Goal: Task Accomplishment & Management: Use online tool/utility

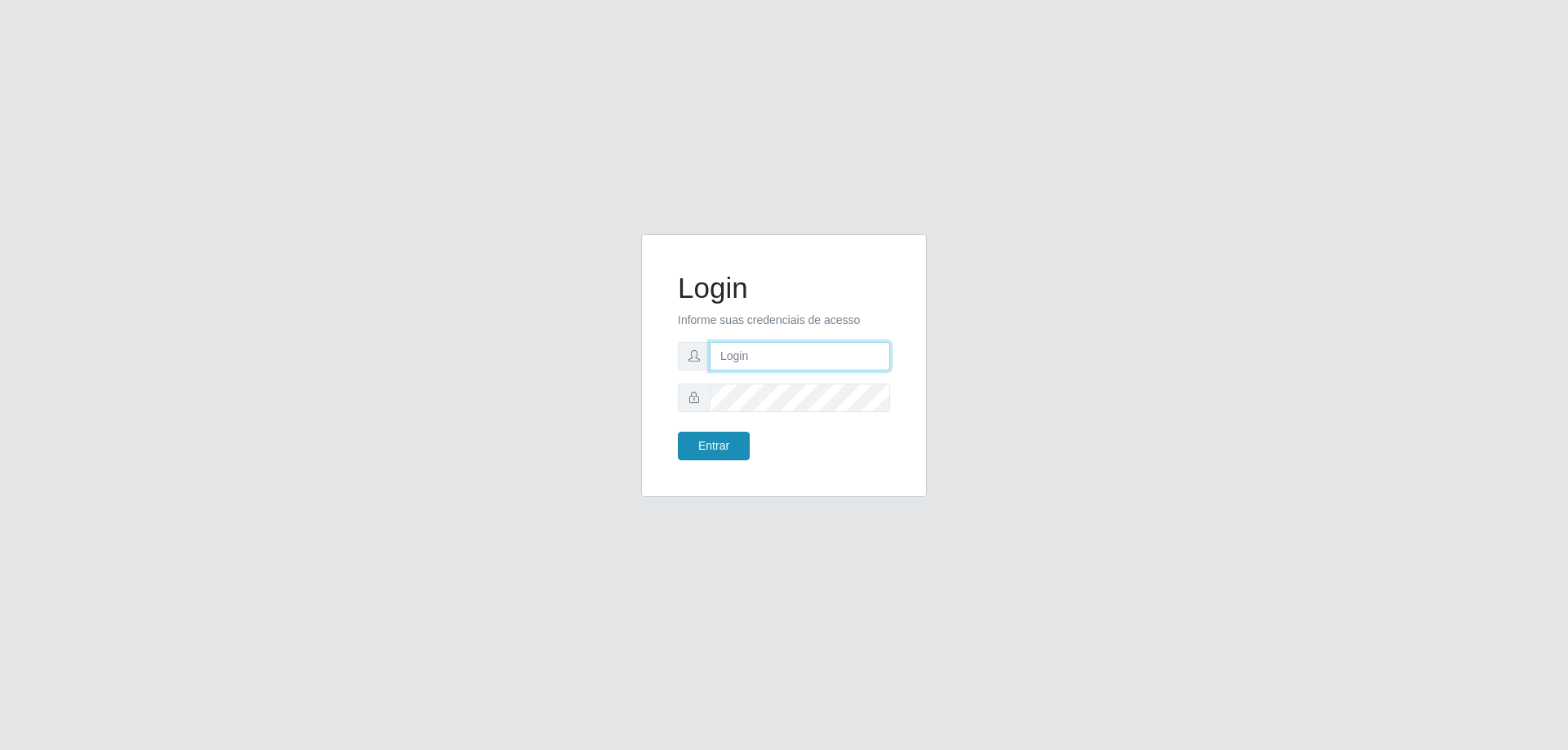
type input "[EMAIL_ADDRESS][DOMAIN_NAME]"
click at [738, 448] on button "Entrar" at bounding box center [713, 446] width 71 height 28
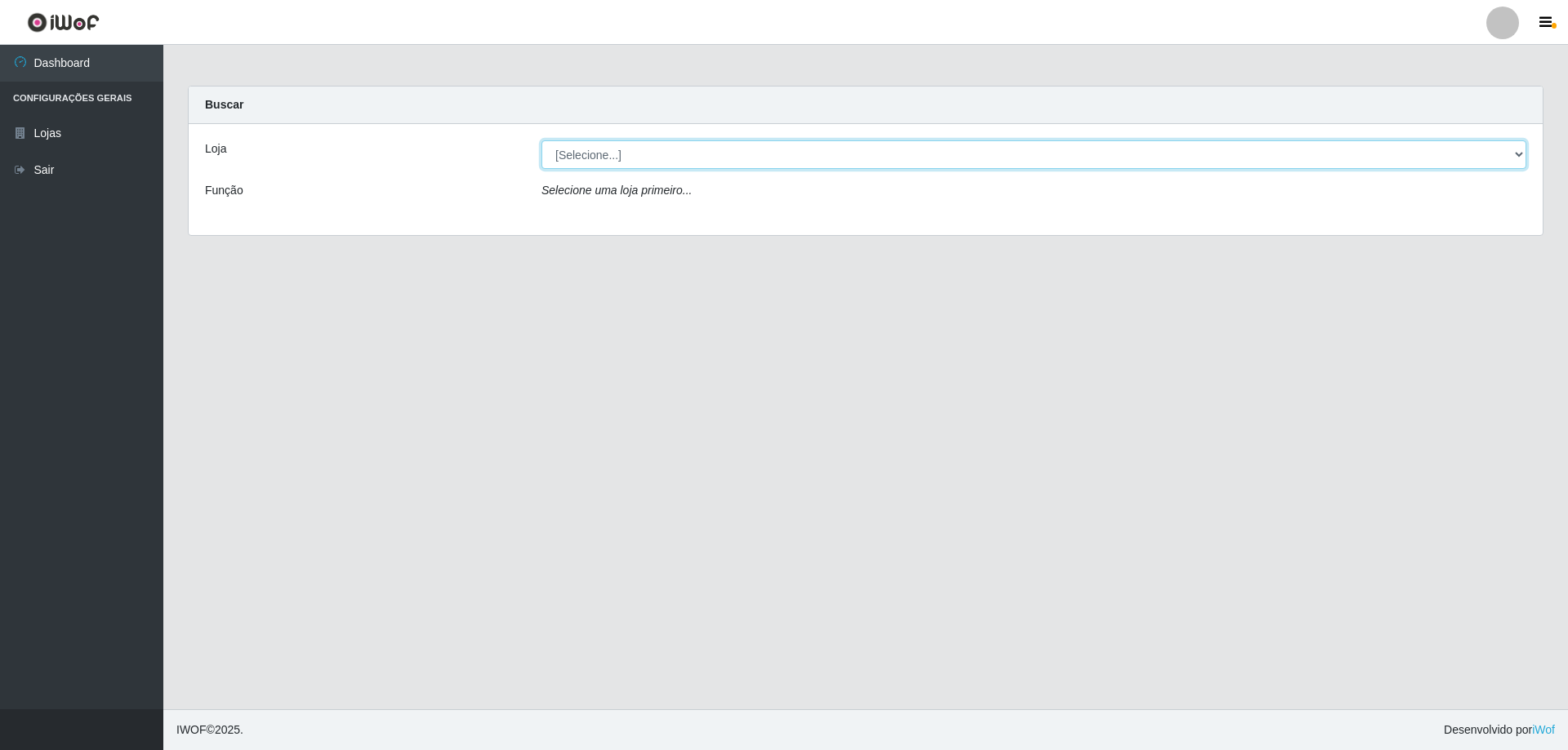
click at [727, 158] on select "[Selecione...] Atacado Vem - Loja 31 [GEOGRAPHIC_DATA]" at bounding box center [1034, 154] width 985 height 28
select select "437"
click at [542, 141] on select "[Selecione...] Atacado Vem - Loja 31 [GEOGRAPHIC_DATA]" at bounding box center [1034, 154] width 985 height 28
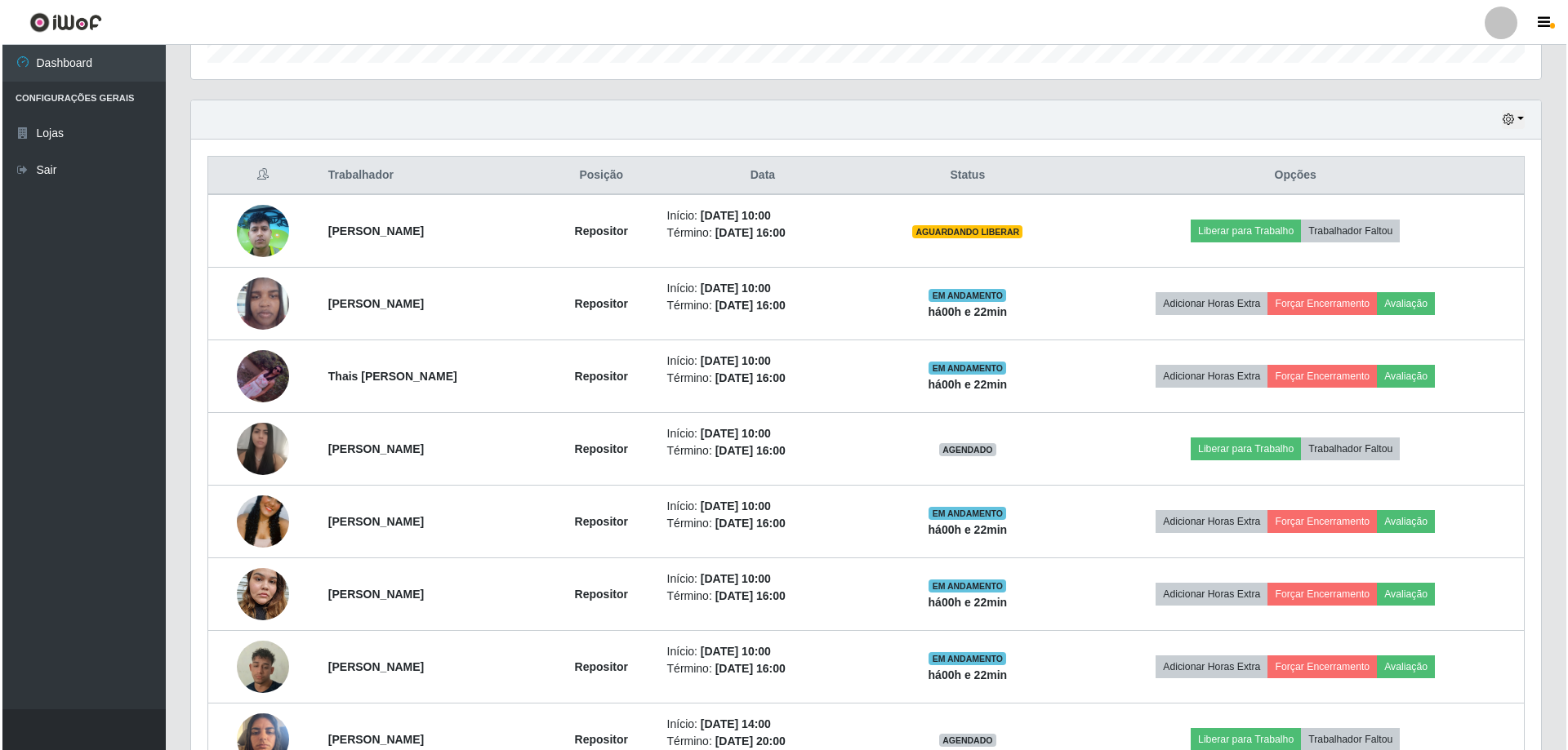
scroll to position [298, 0]
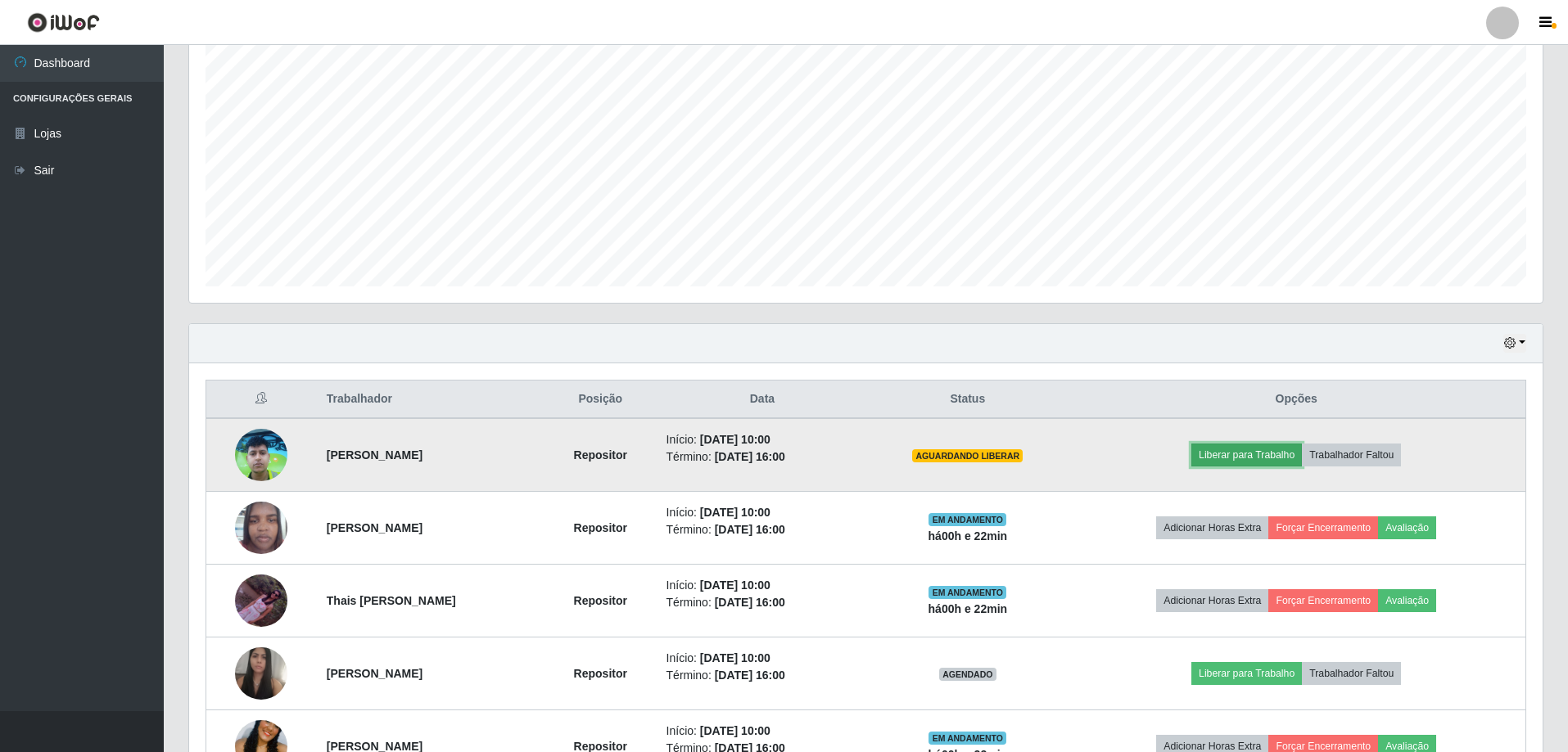
click at [1248, 451] on button "Liberar para Trabalho" at bounding box center [1246, 455] width 111 height 23
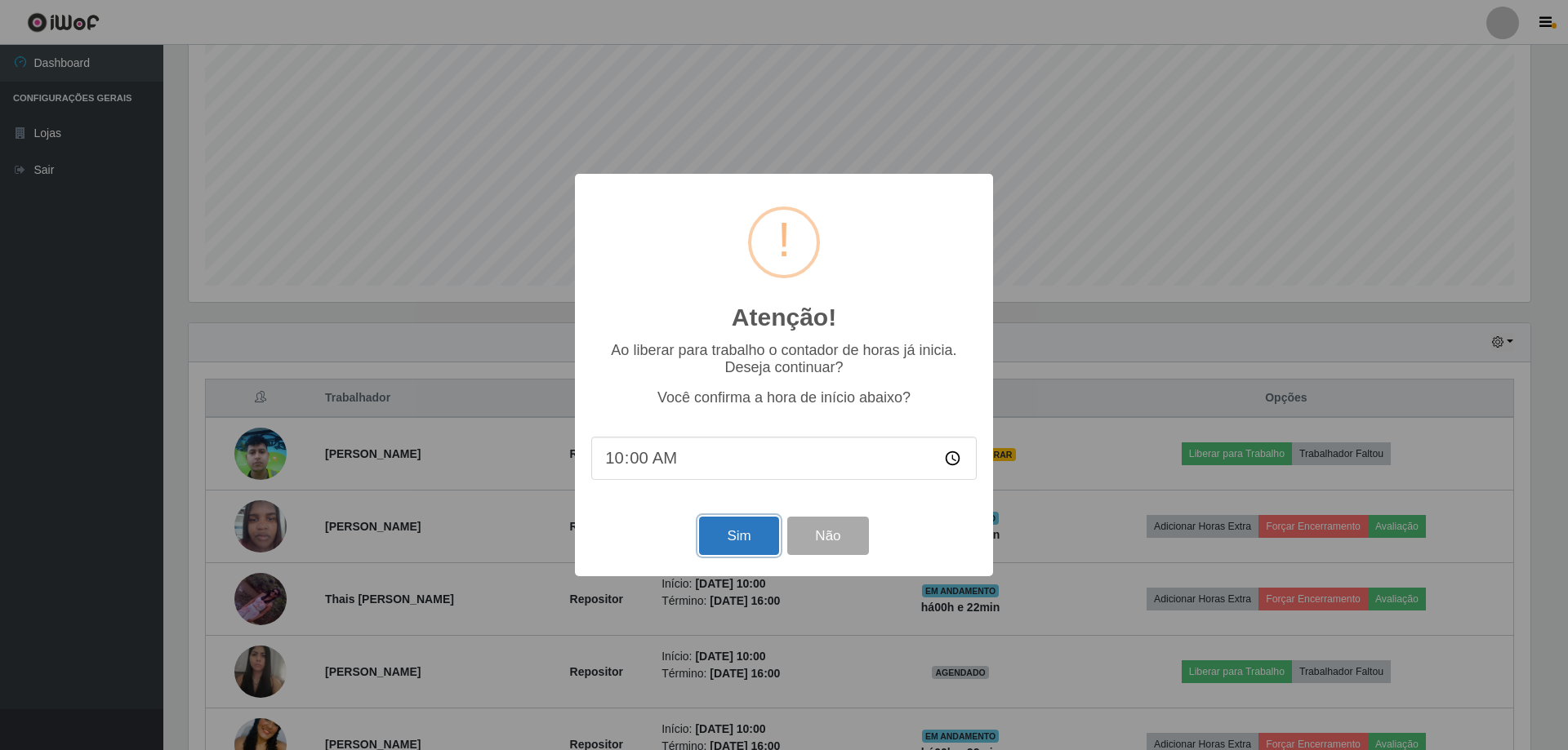
click at [730, 542] on button "Sim" at bounding box center [739, 536] width 79 height 38
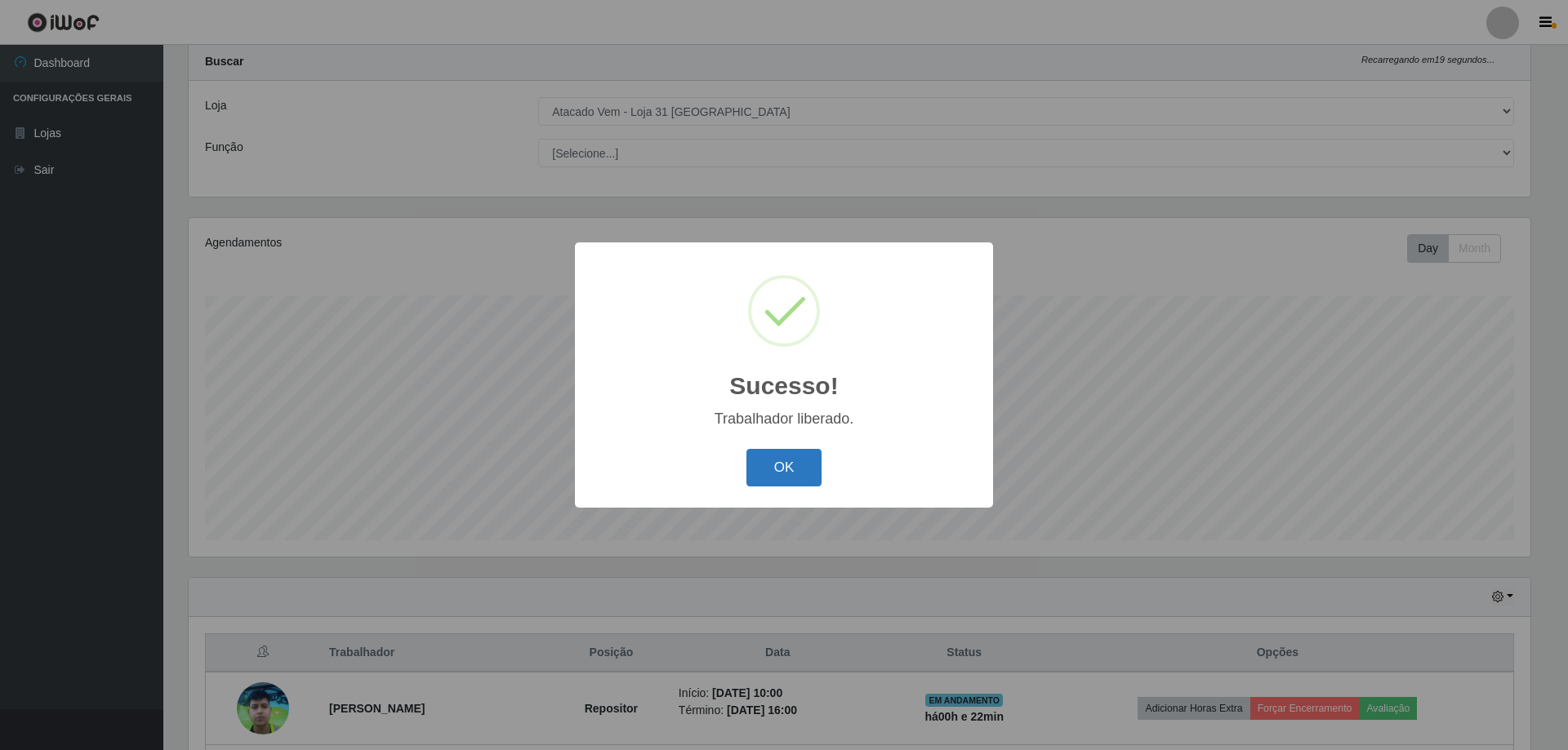
click at [791, 473] on button "OK" at bounding box center [784, 467] width 76 height 38
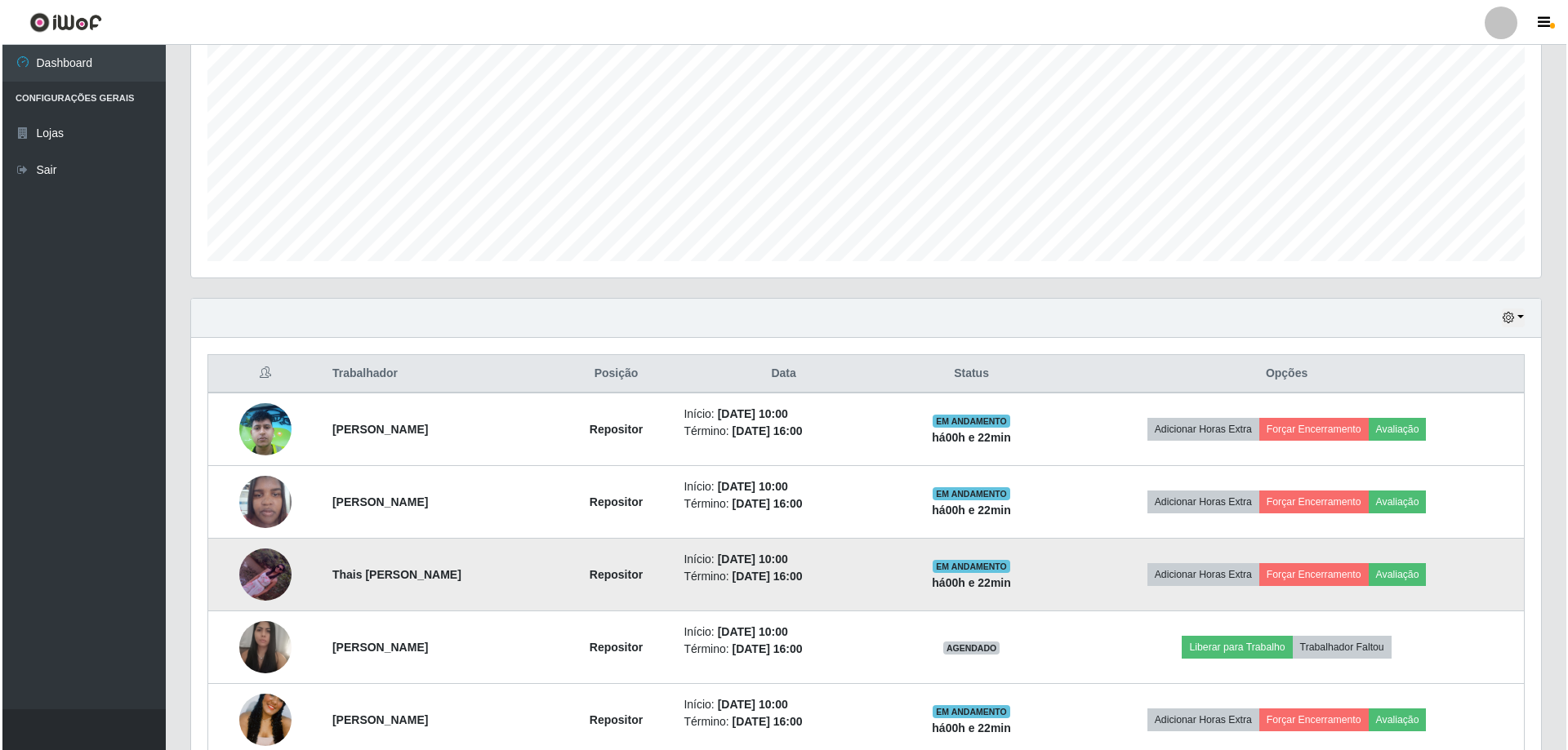
scroll to position [370, 0]
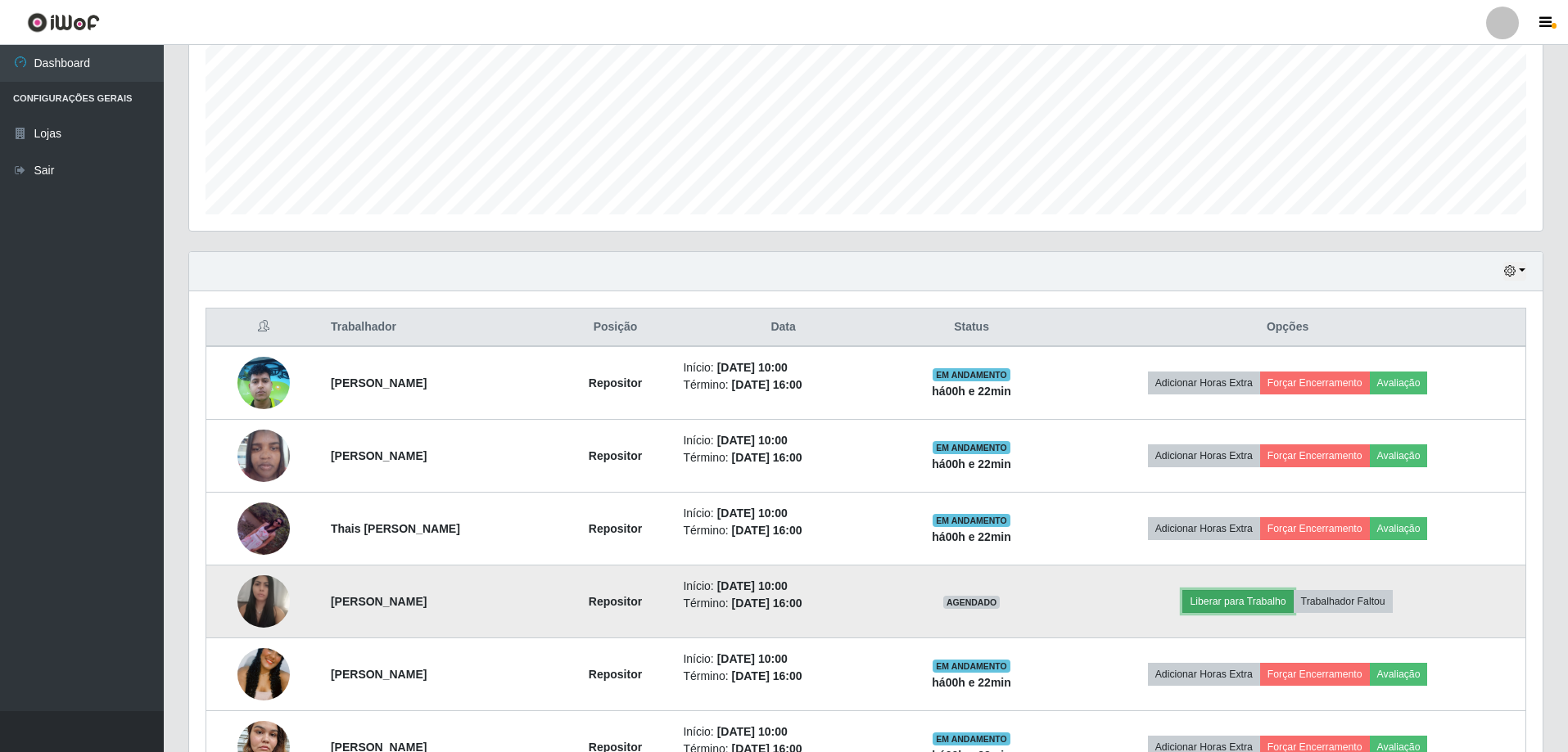
click at [1257, 595] on button "Liberar para Trabalho" at bounding box center [1238, 601] width 111 height 23
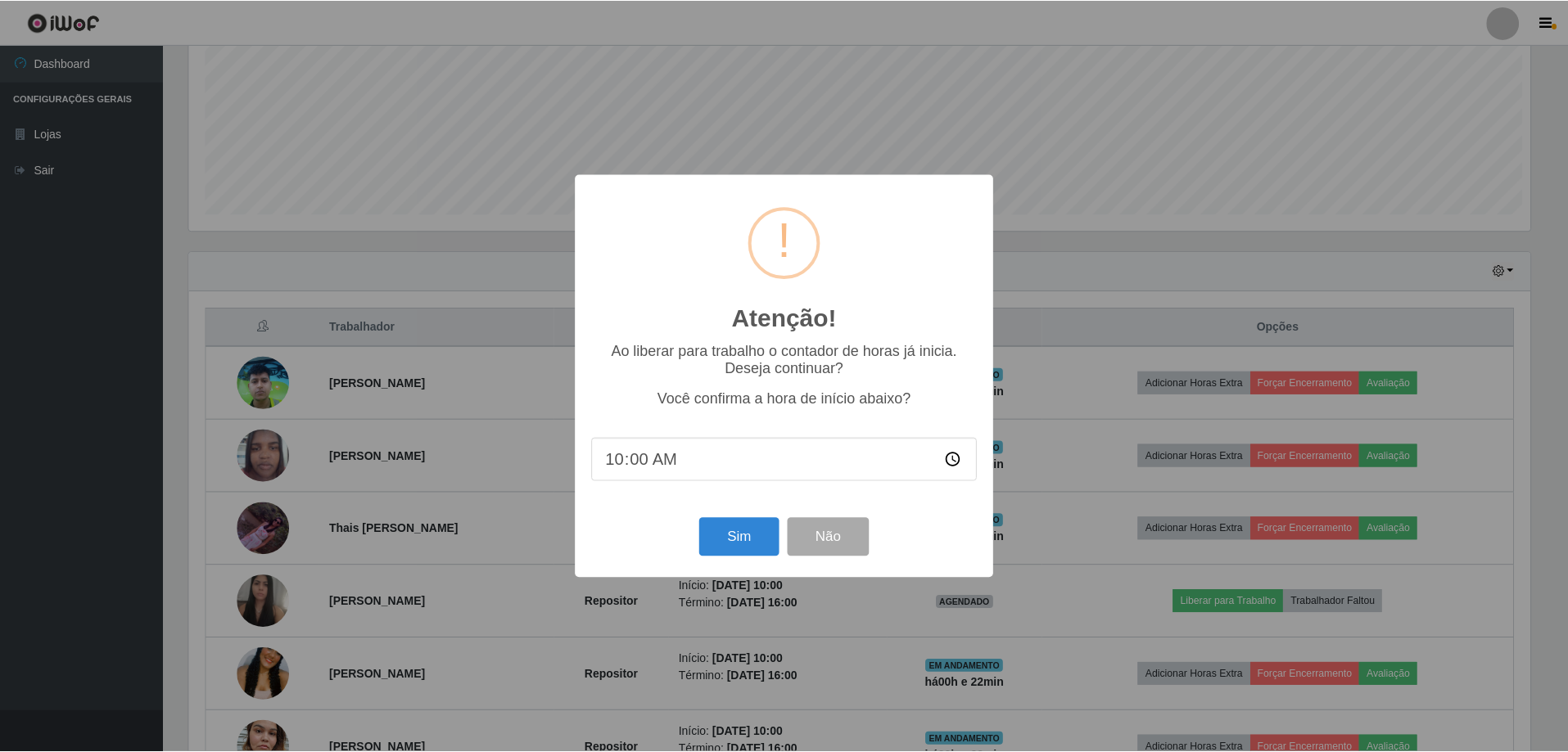
scroll to position [339, 1345]
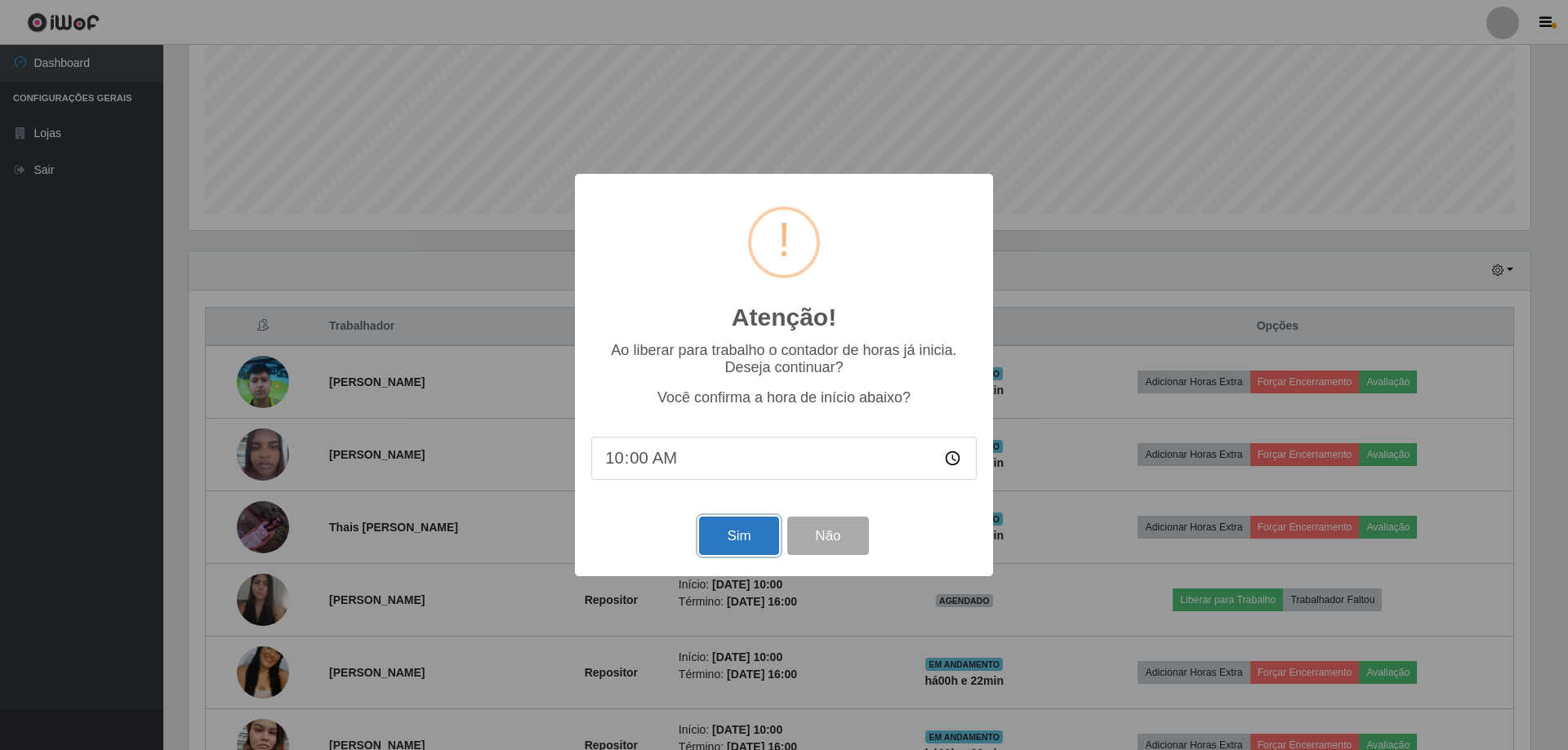
click at [723, 544] on button "Sim" at bounding box center [739, 536] width 79 height 38
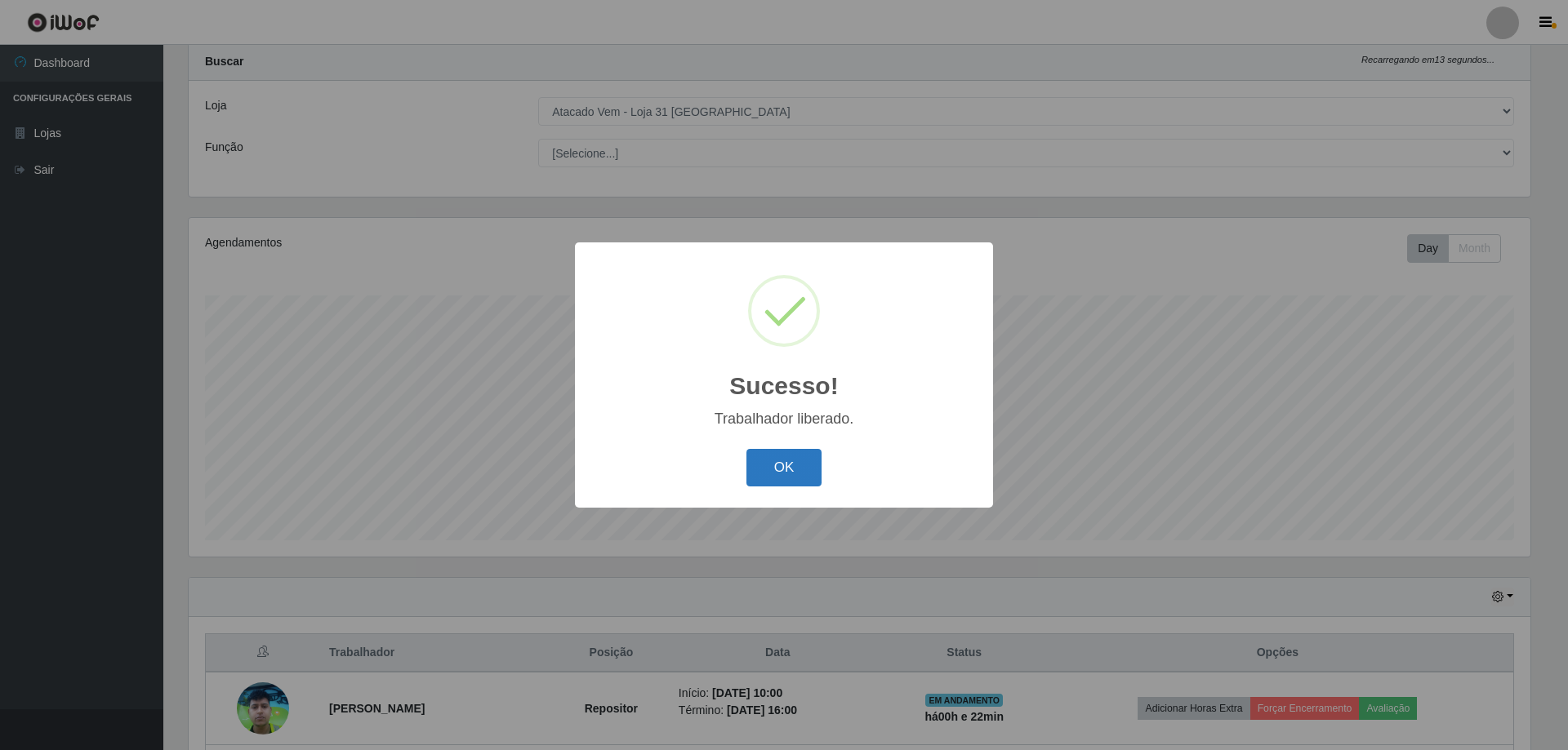
click at [799, 472] on button "OK" at bounding box center [784, 467] width 76 height 38
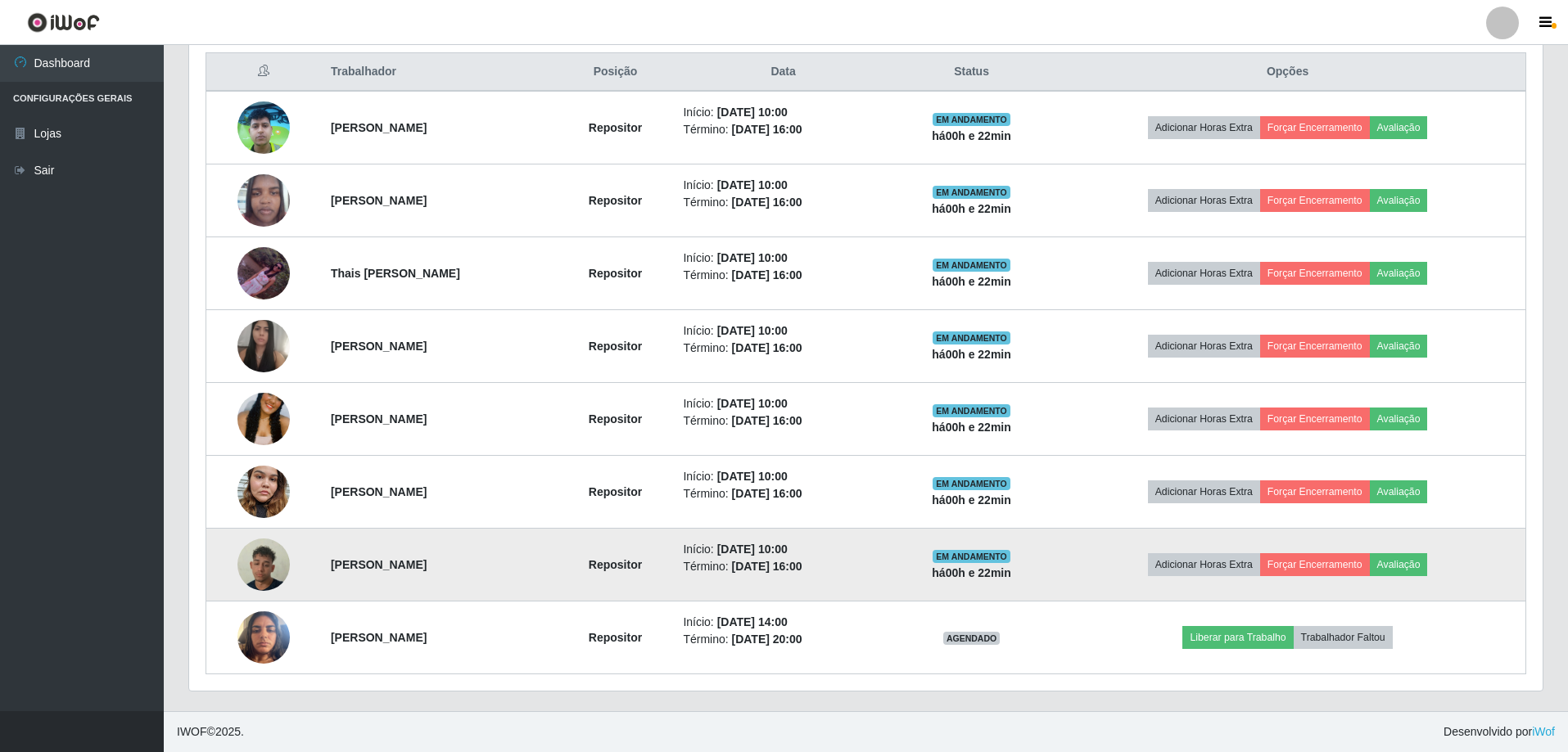
scroll to position [544, 0]
